Goal: Task Accomplishment & Management: Manage account settings

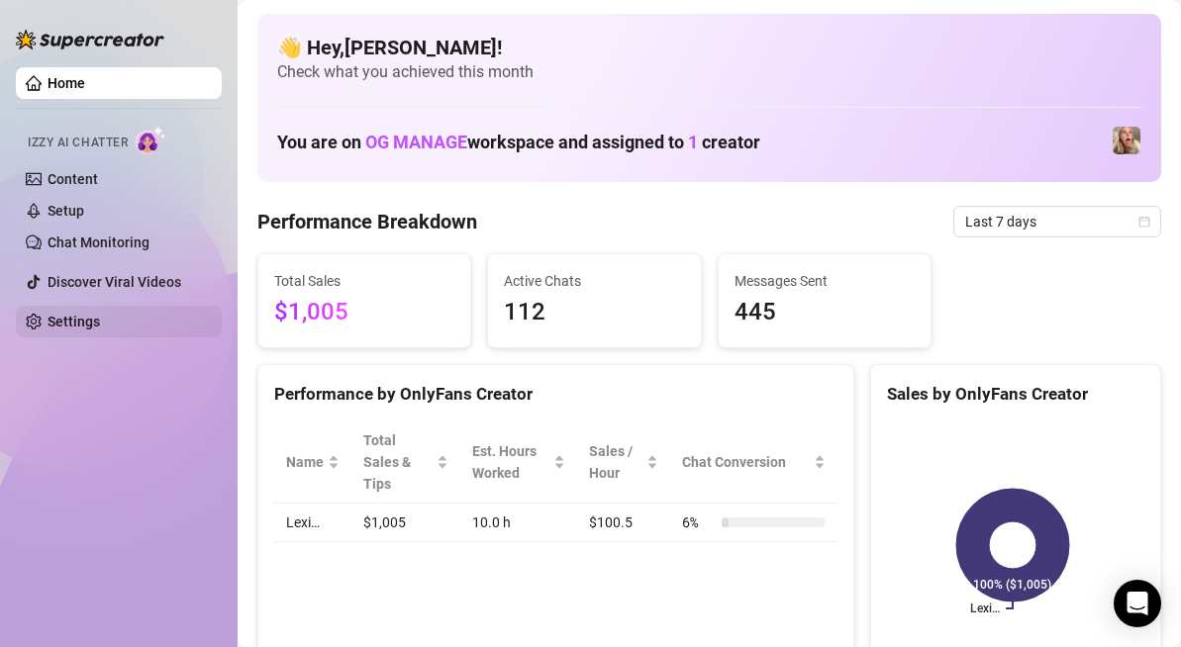
click at [52, 314] on link "Settings" at bounding box center [74, 322] width 52 height 16
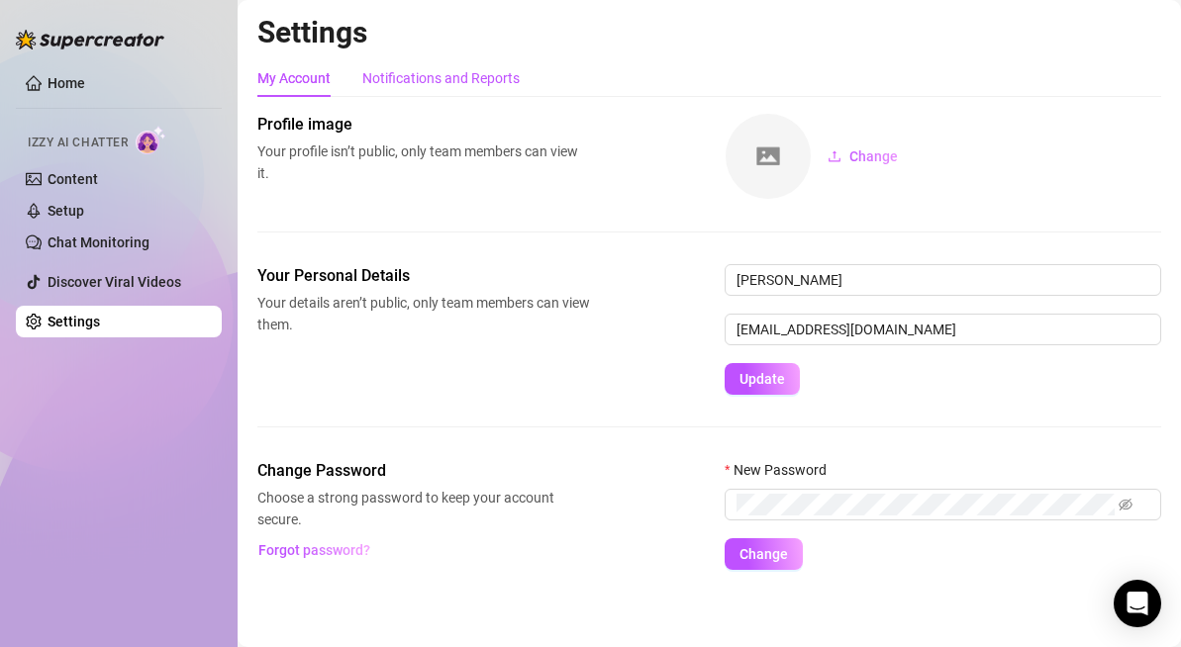
click at [420, 84] on div "Notifications and Reports" at bounding box center [440, 78] width 157 height 22
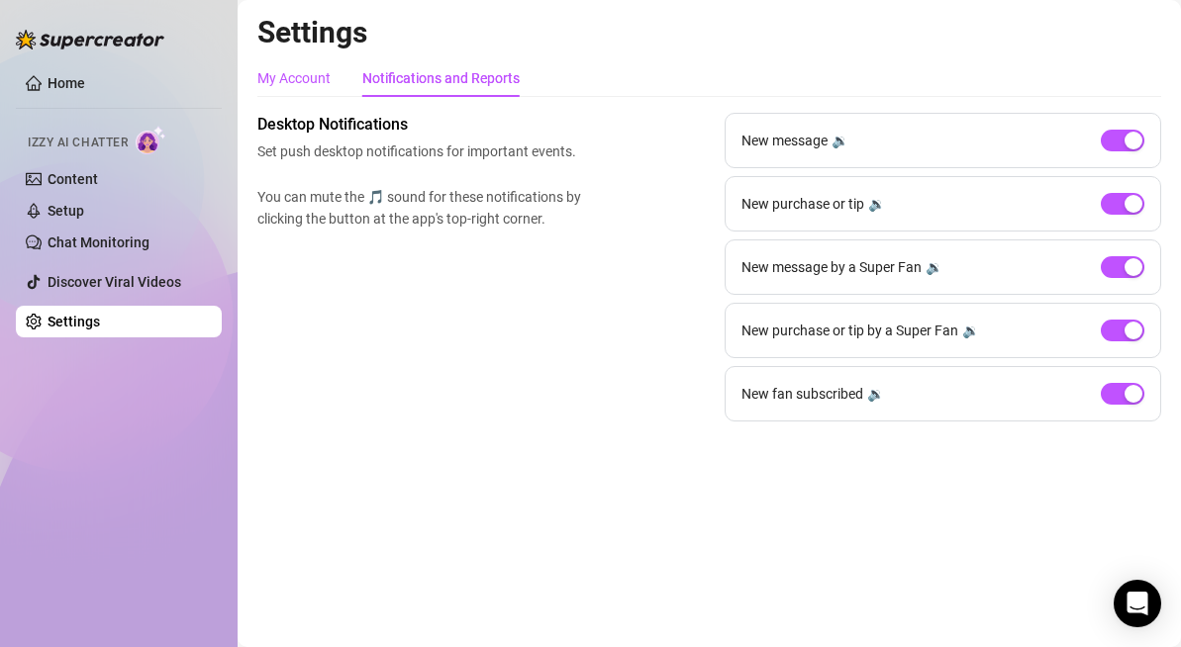
click at [306, 70] on div "My Account" at bounding box center [293, 78] width 73 height 22
